Goal: Information Seeking & Learning: Learn about a topic

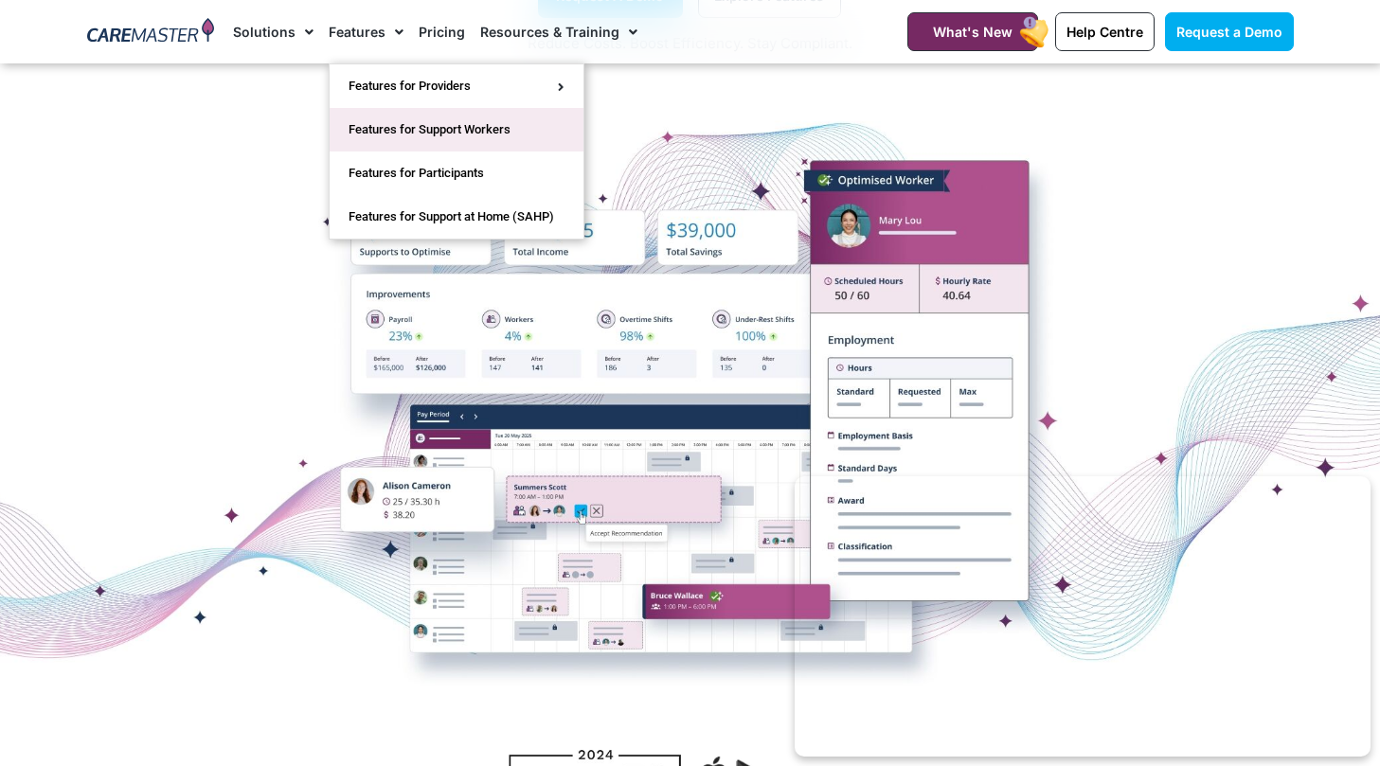
click at [404, 137] on link "Features for Support Workers" at bounding box center [457, 130] width 254 height 44
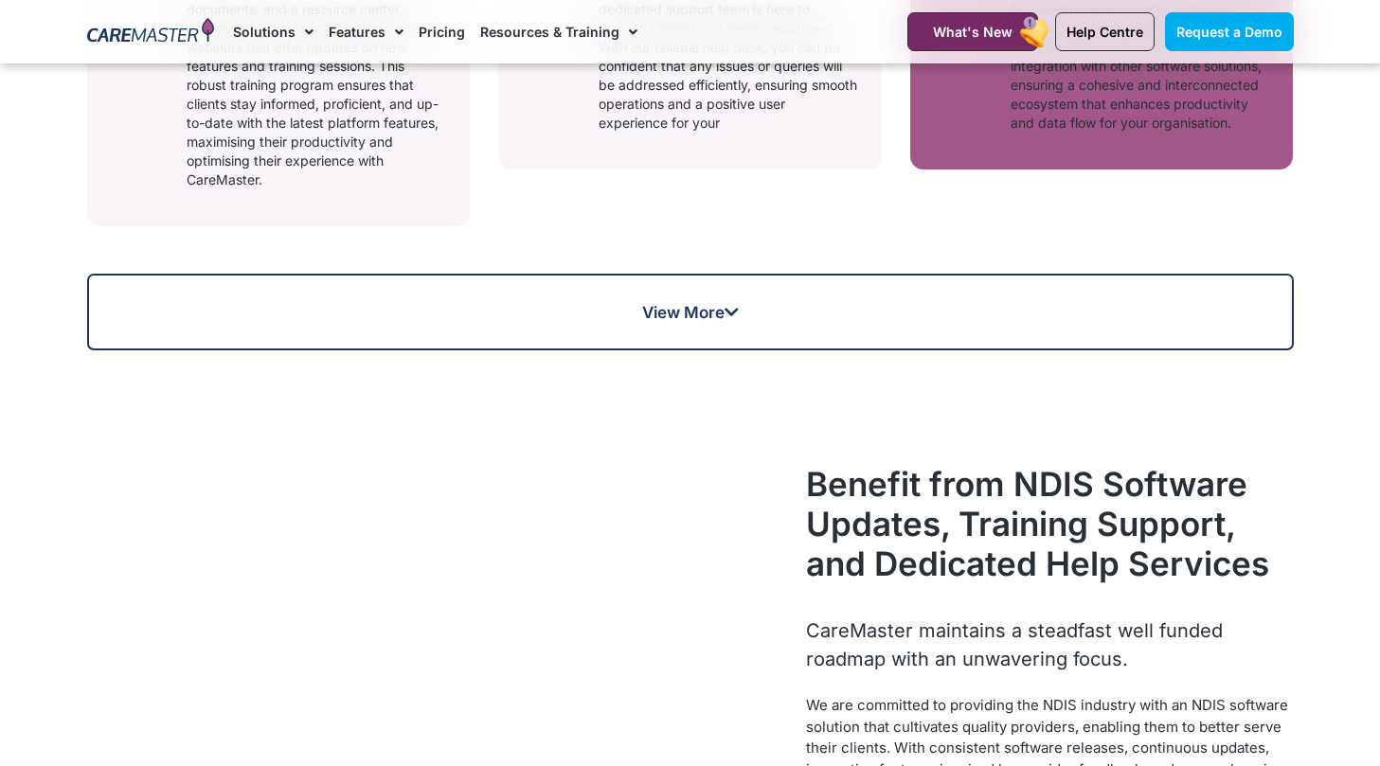
scroll to position [1610, 0]
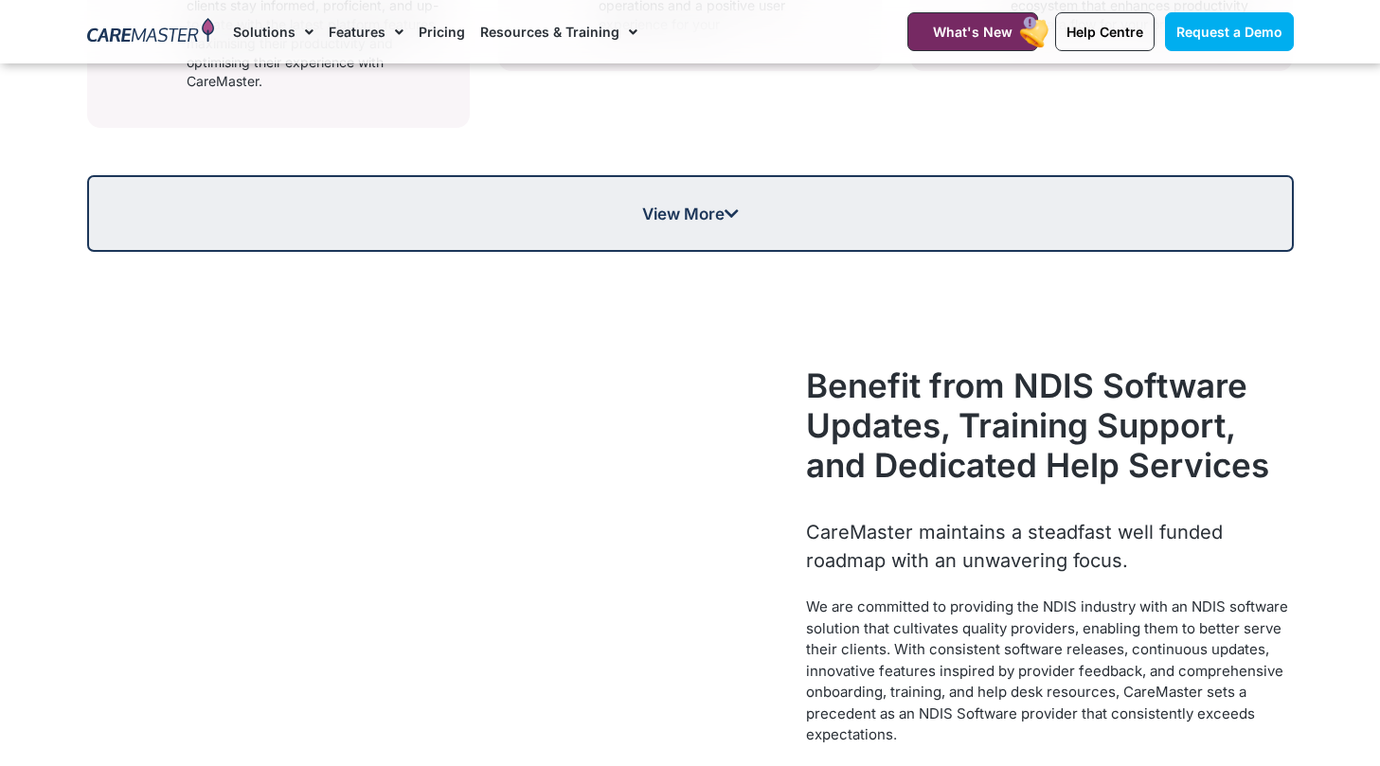
click at [743, 222] on span "View More" at bounding box center [690, 214] width 1203 height 16
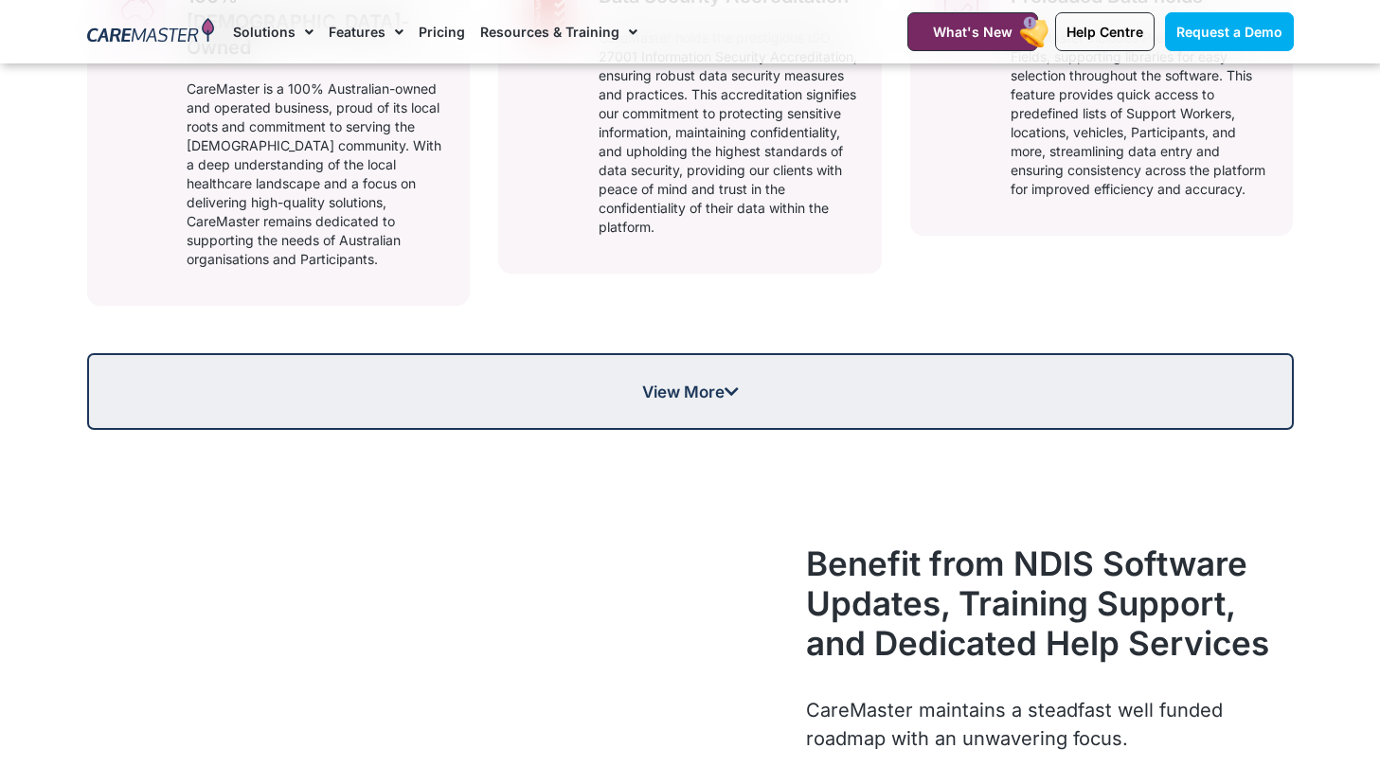
scroll to position [2273, 0]
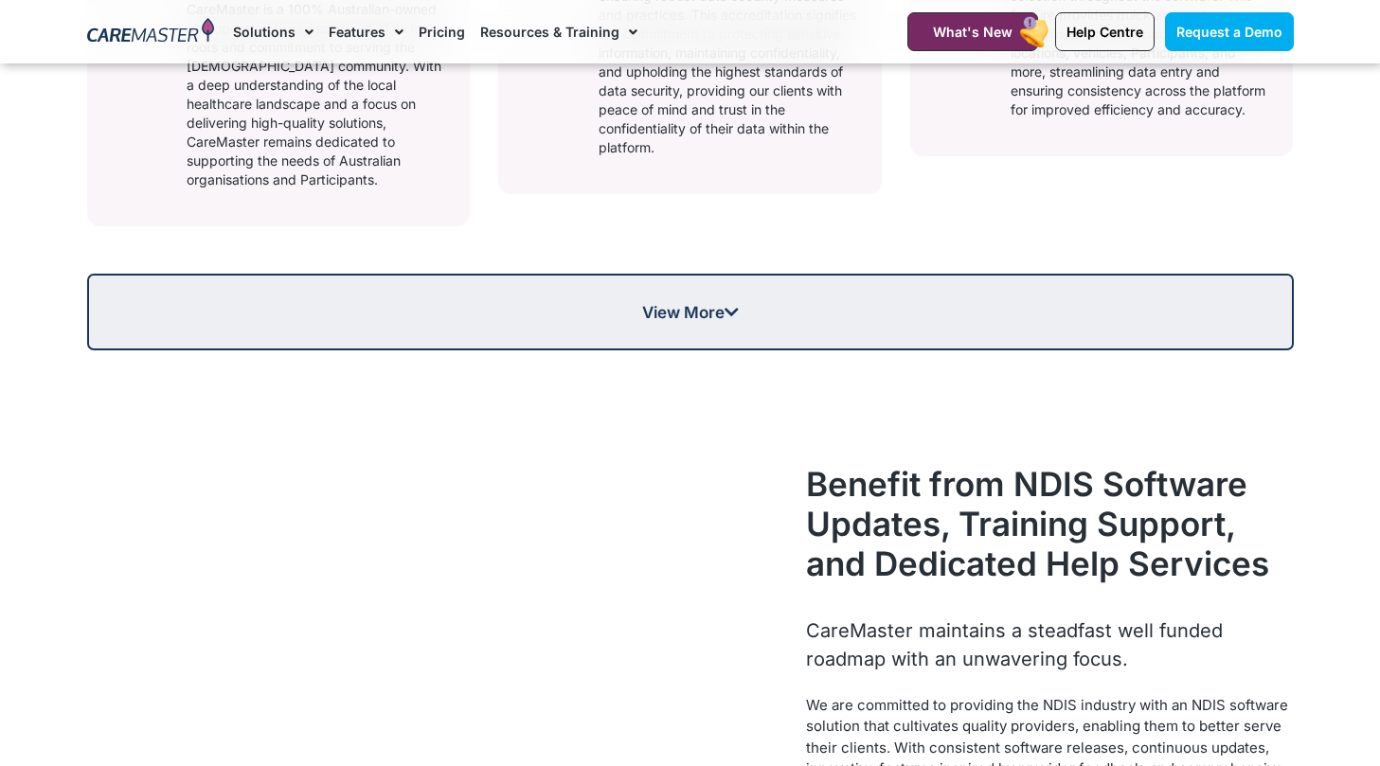
click at [750, 314] on link "View More" at bounding box center [690, 312] width 1207 height 77
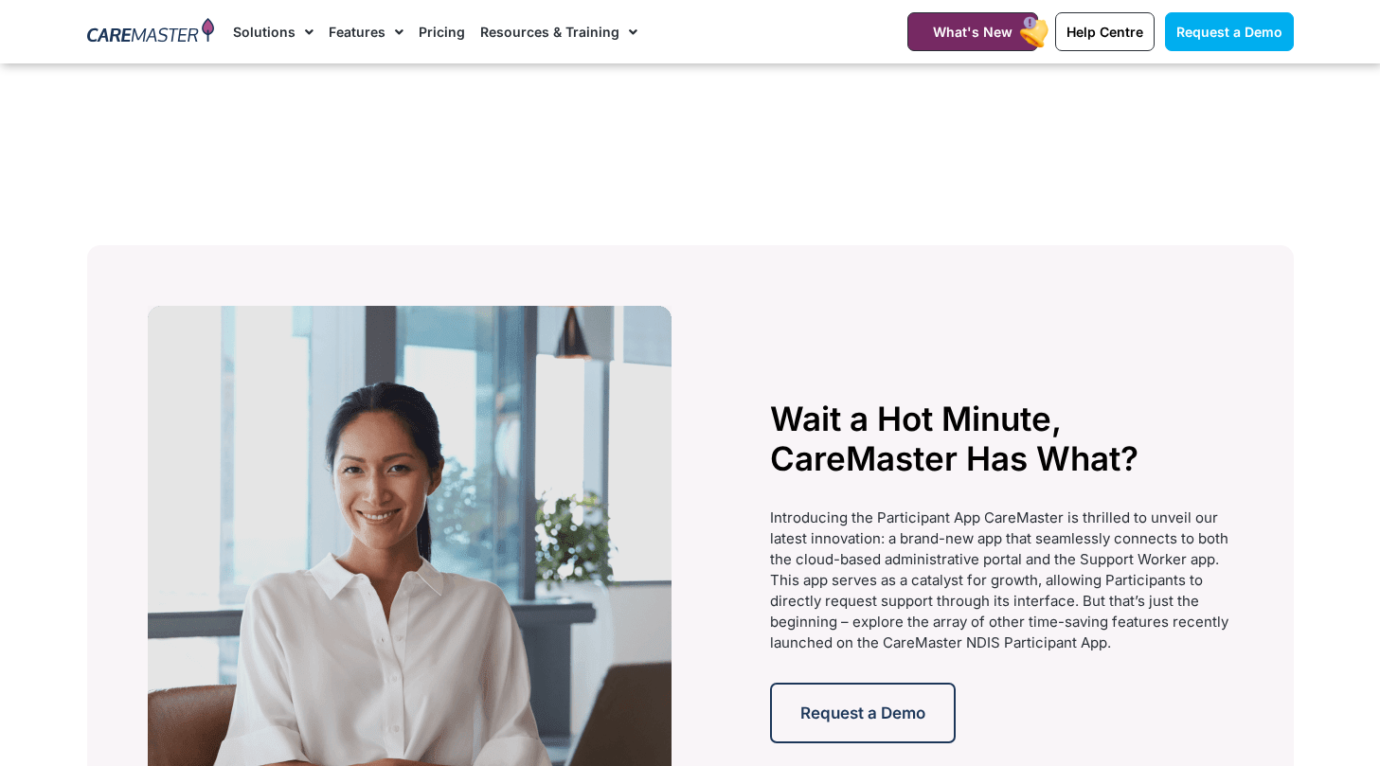
scroll to position [4925, 0]
